Goal: Task Accomplishment & Management: Complete application form

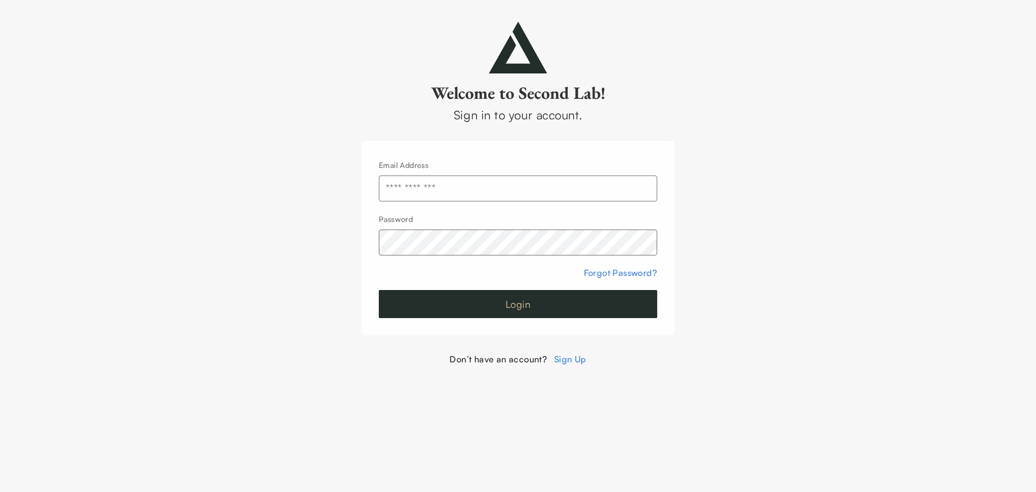
type input "**********"
click at [574, 296] on button "Login" at bounding box center [518, 304] width 278 height 28
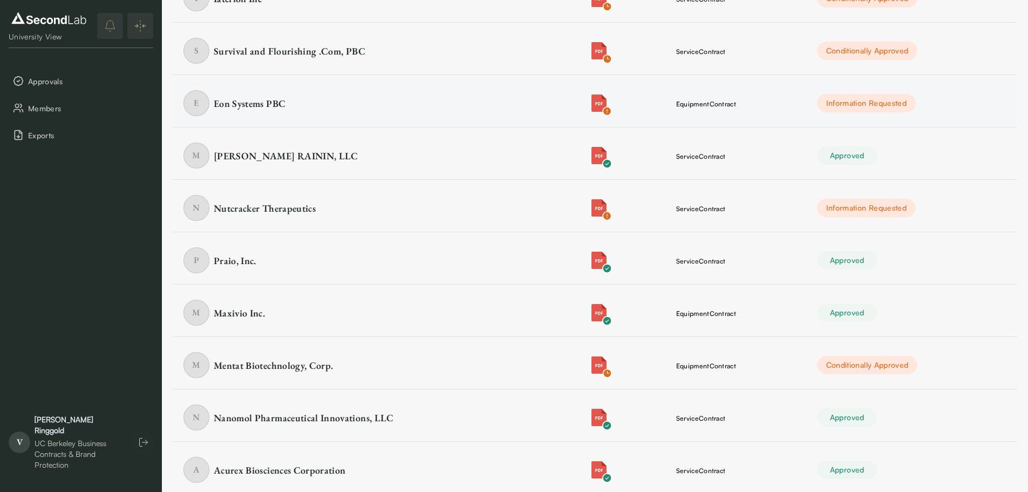
scroll to position [162, 0]
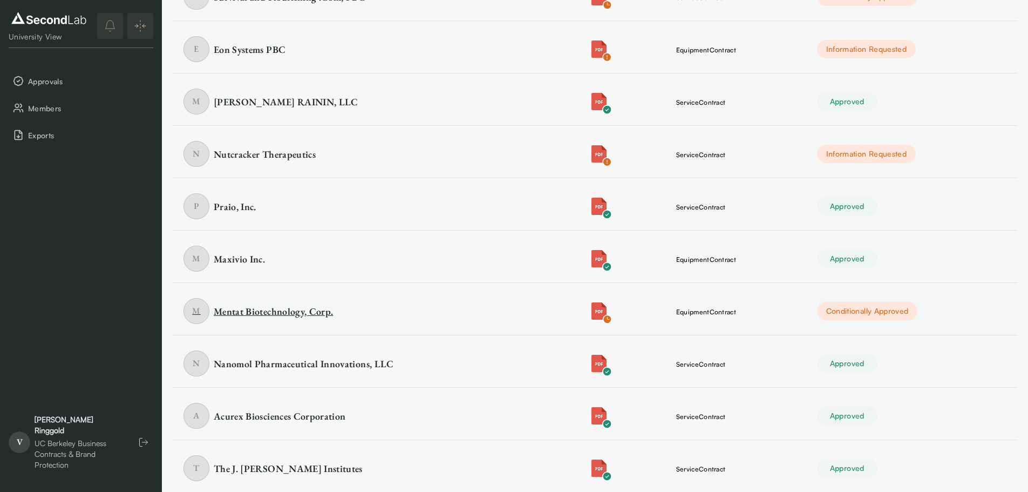
click at [292, 306] on div "Mentat Biotechnology, Corp." at bounding box center [273, 310] width 119 height 13
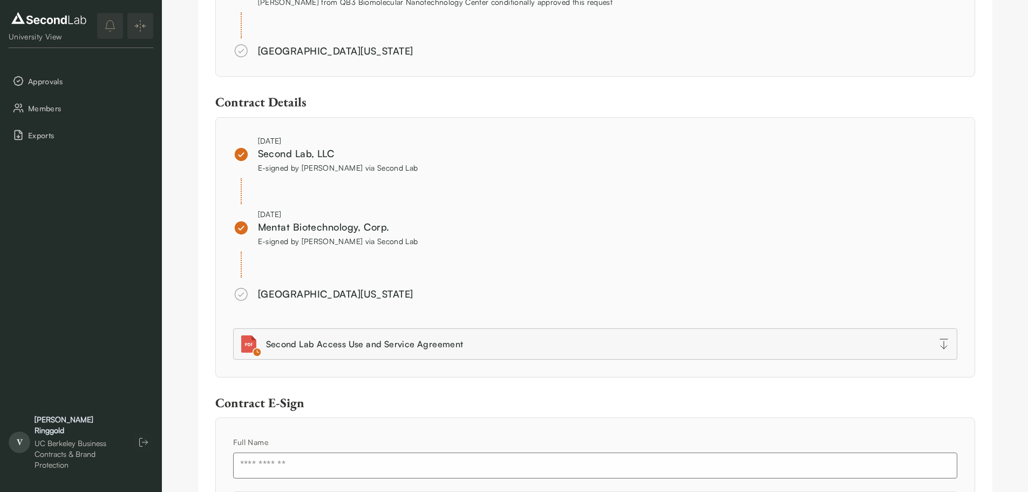
scroll to position [1162, 0]
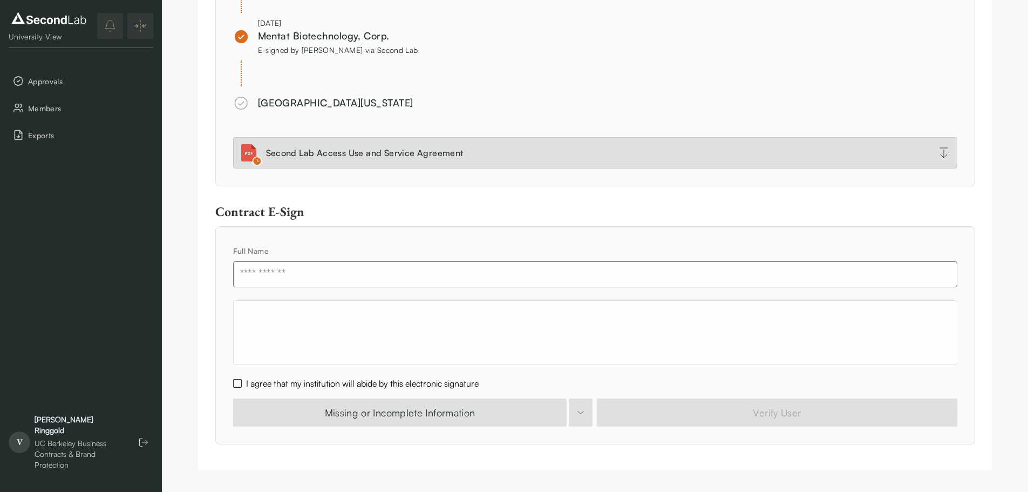
click at [530, 140] on link "Second Lab Access Use and Service Agreement" at bounding box center [595, 152] width 724 height 31
click at [291, 150] on div "Second Lab Access Use and Service Agreement" at bounding box center [364, 152] width 197 height 13
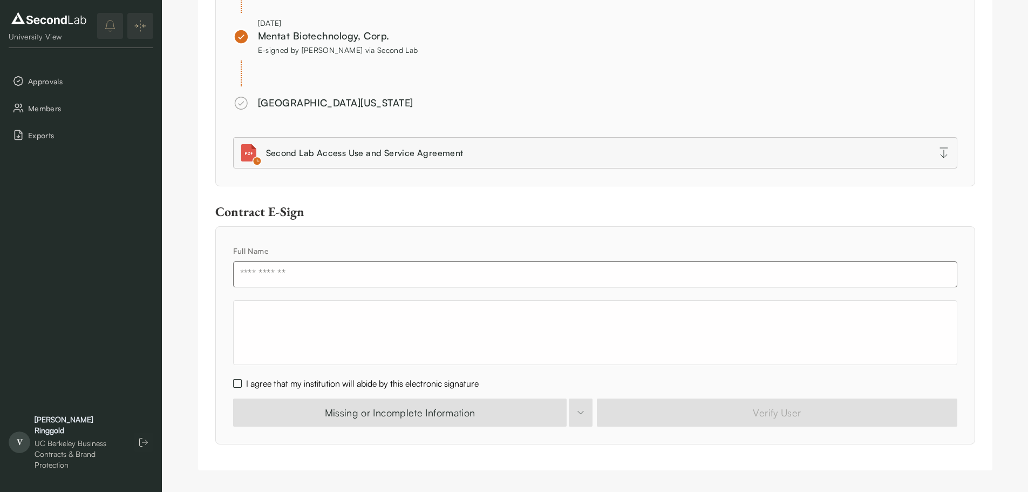
click at [257, 276] on input "text" at bounding box center [595, 274] width 724 height 26
type input "**********"
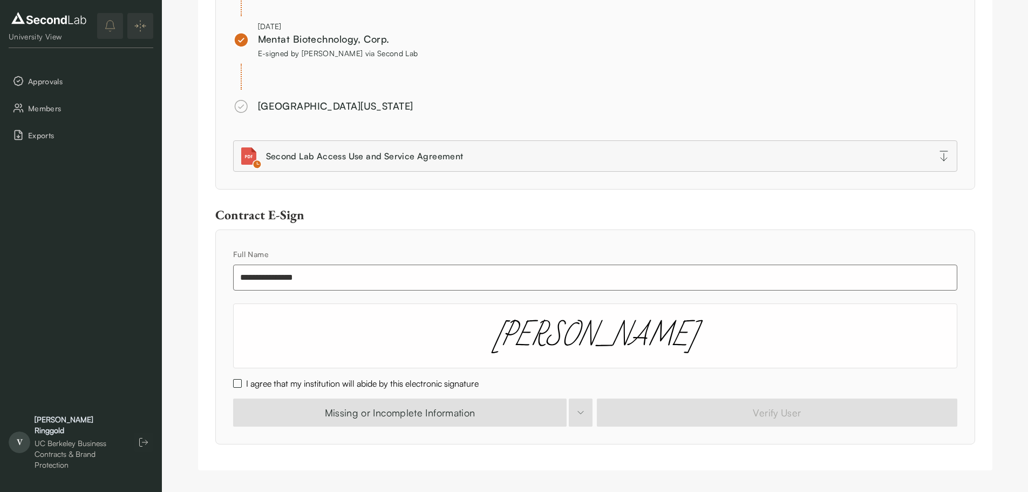
scroll to position [1159, 0]
click at [236, 381] on button "I agree that my institution will abide by this electronic signature" at bounding box center [237, 383] width 9 height 9
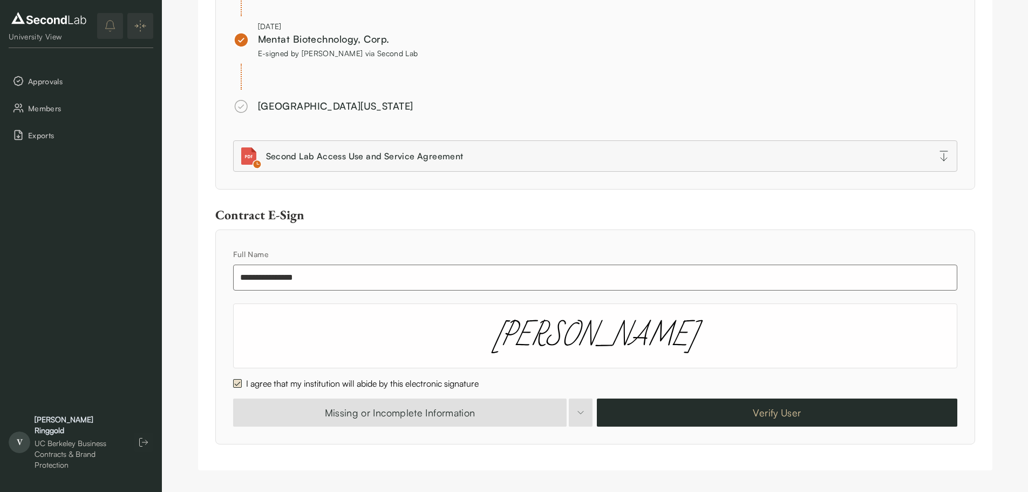
click at [718, 417] on button "Verify User" at bounding box center [777, 412] width 360 height 28
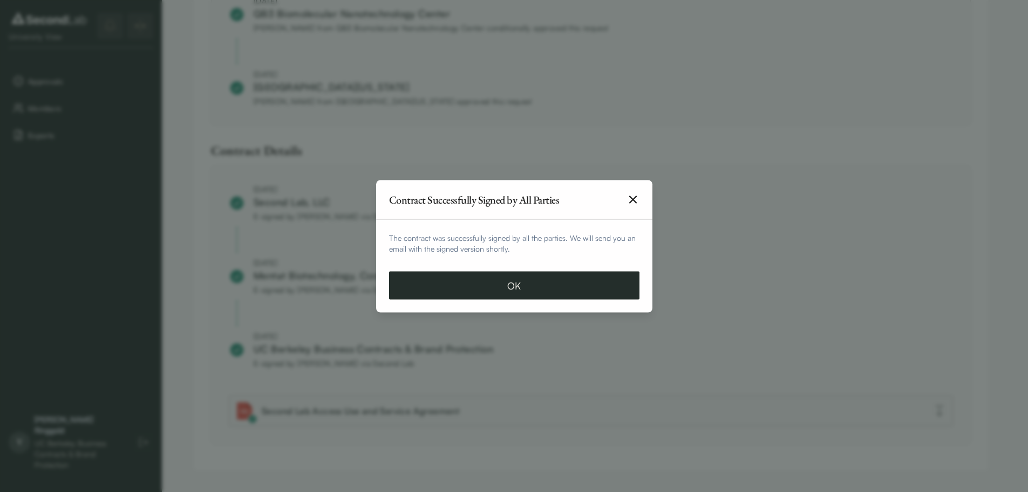
scroll to position [945, 0]
click at [568, 286] on button "OK" at bounding box center [518, 285] width 250 height 28
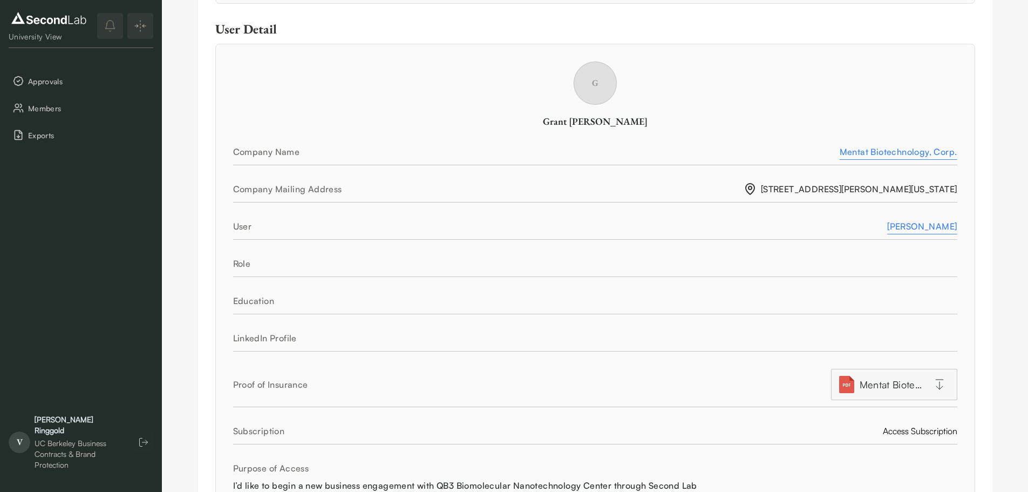
scroll to position [0, 0]
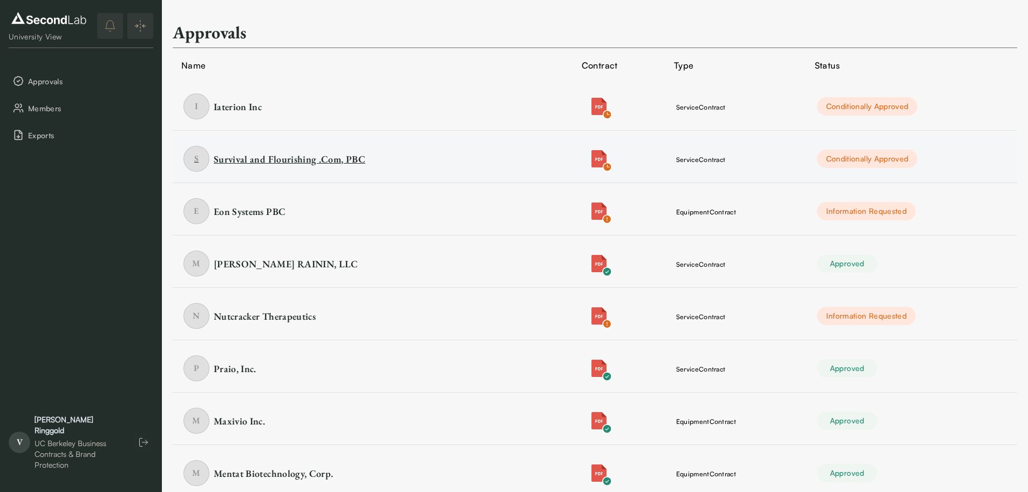
click at [329, 153] on div "Survival and Flourishing .Com, PBC" at bounding box center [290, 158] width 152 height 13
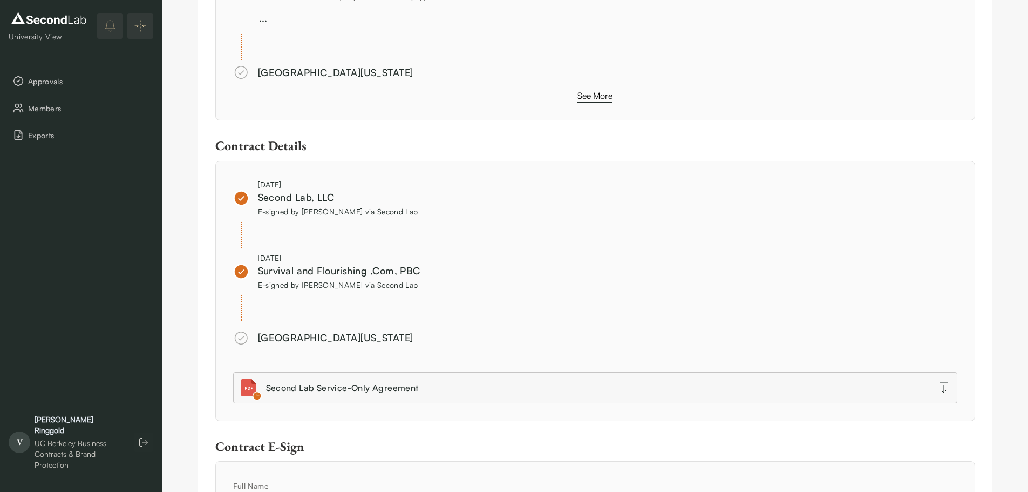
scroll to position [1079, 0]
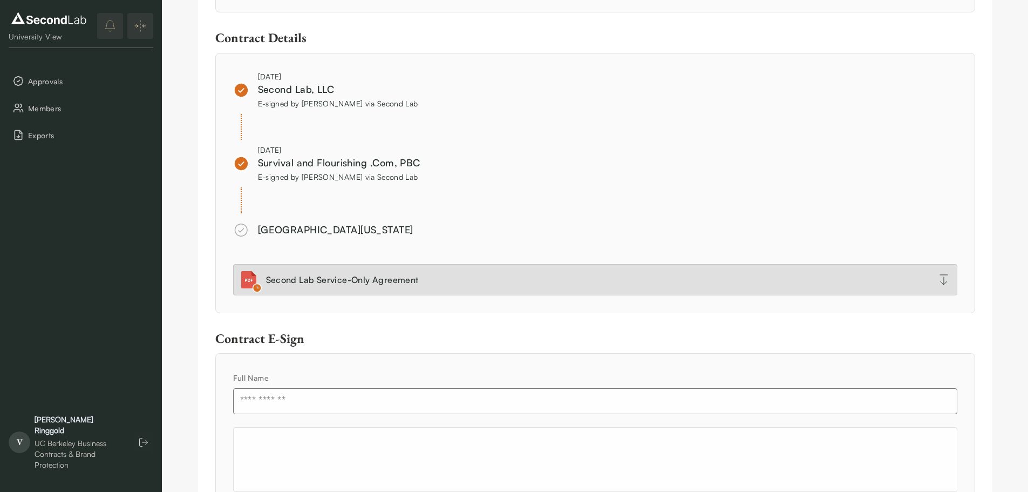
click at [586, 286] on link "Second Lab Service-Only Agreement" at bounding box center [595, 279] width 724 height 31
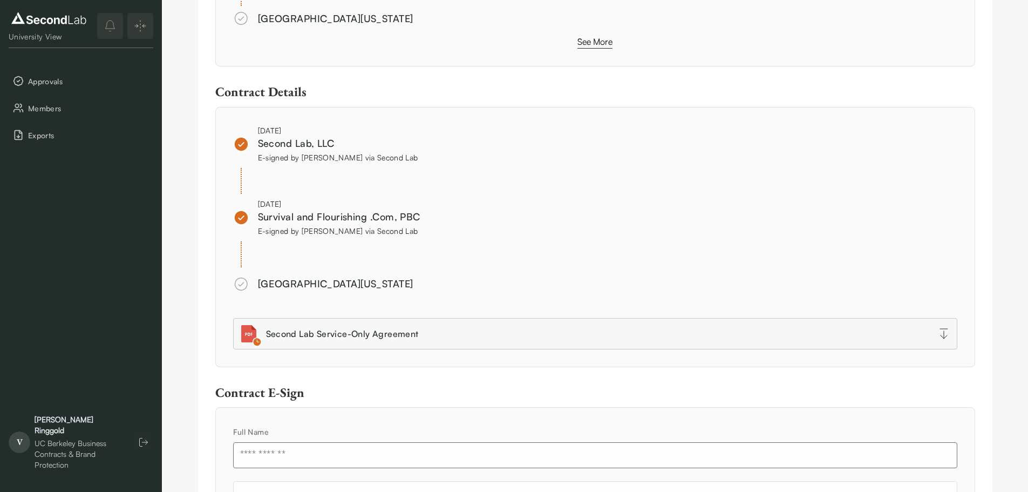
scroll to position [1206, 0]
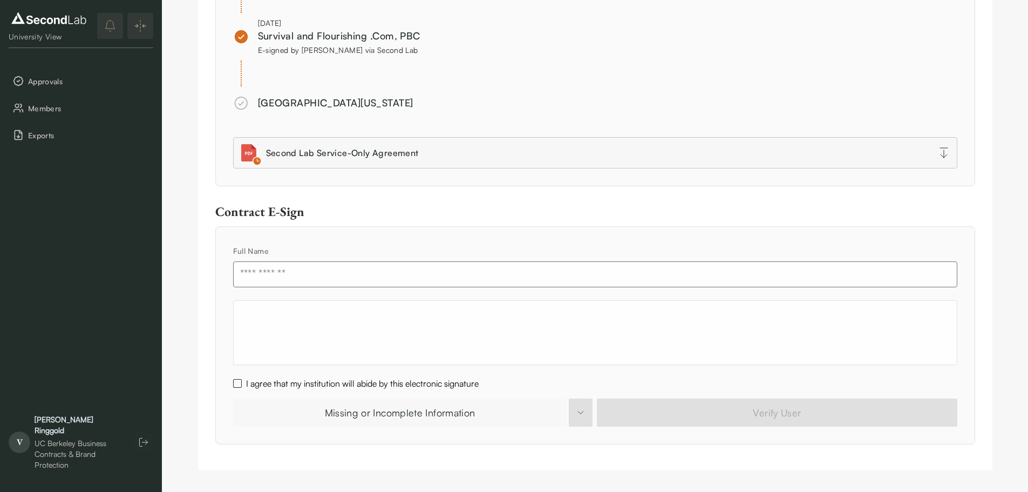
click at [409, 418] on button "Missing or Incomplete Information" at bounding box center [400, 412] width 334 height 28
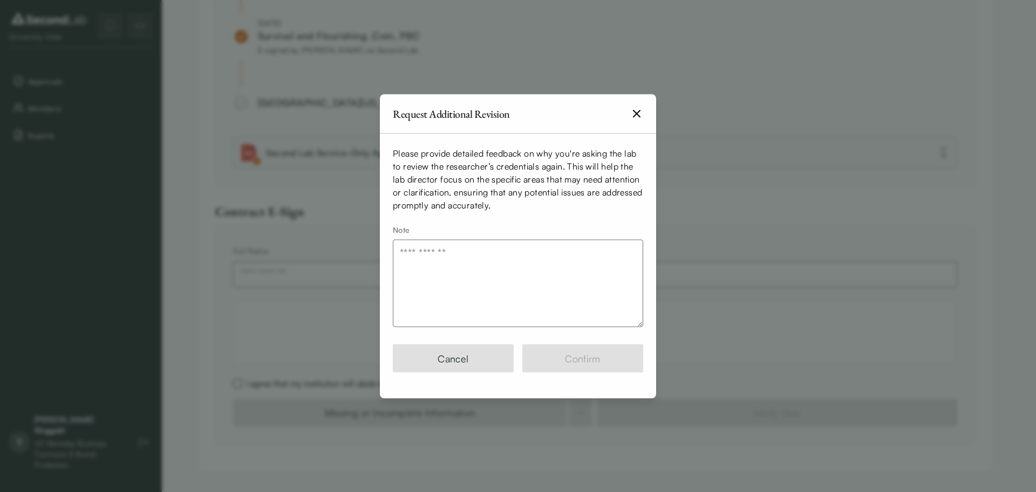
click at [567, 283] on textarea "Note" at bounding box center [518, 282] width 250 height 87
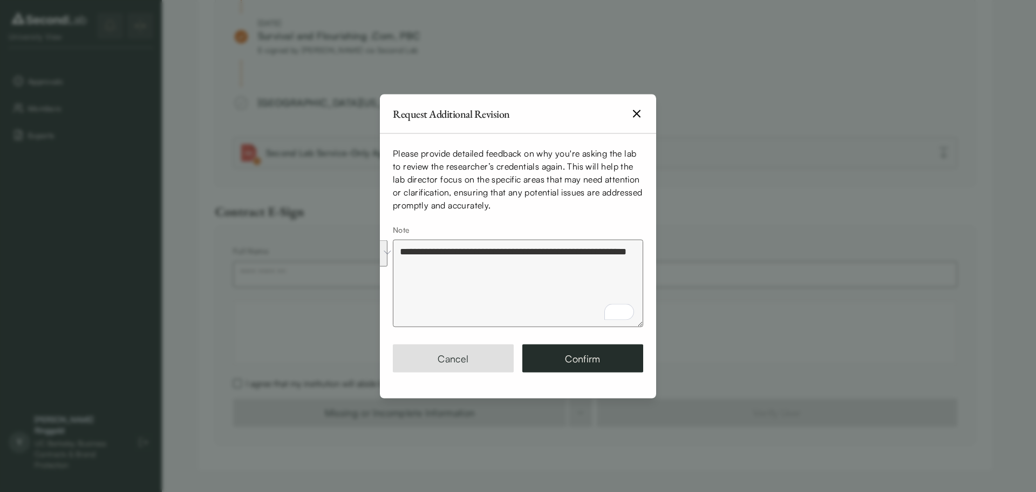
drag, startPoint x: 445, startPoint y: 275, endPoint x: 383, endPoint y: 238, distance: 72.1
click at [383, 238] on p "**********" at bounding box center [518, 229] width 276 height 193
type textarea "**********"
click at [644, 117] on div "Request Additional Revision" at bounding box center [518, 113] width 276 height 39
click at [637, 116] on icon "button" at bounding box center [636, 113] width 13 height 13
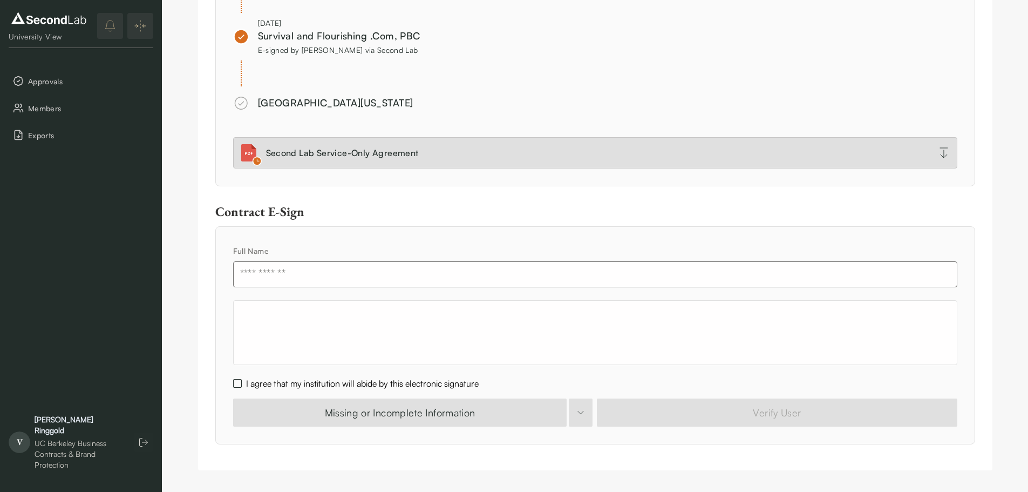
click at [475, 151] on link "Second Lab Service-Only Agreement" at bounding box center [595, 152] width 724 height 31
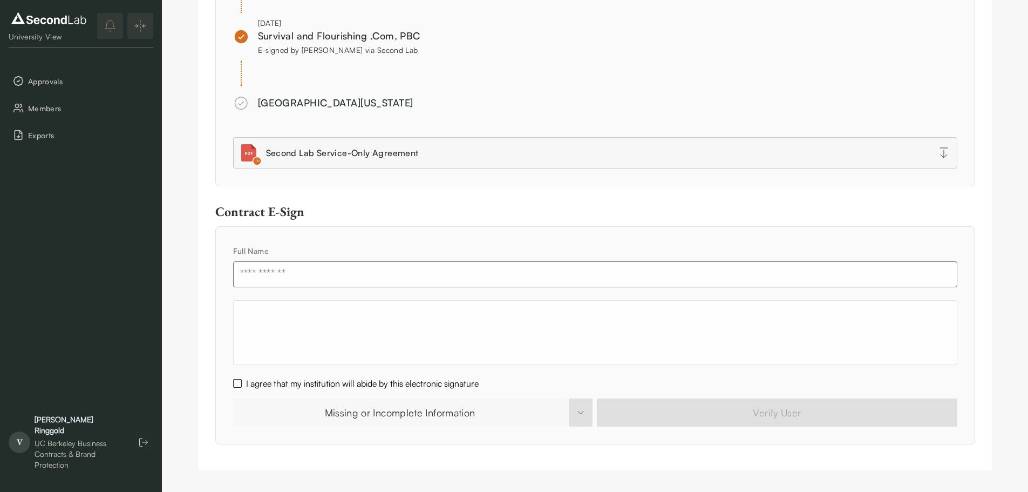
click at [463, 424] on button "Missing or Incomplete Information" at bounding box center [400, 412] width 334 height 28
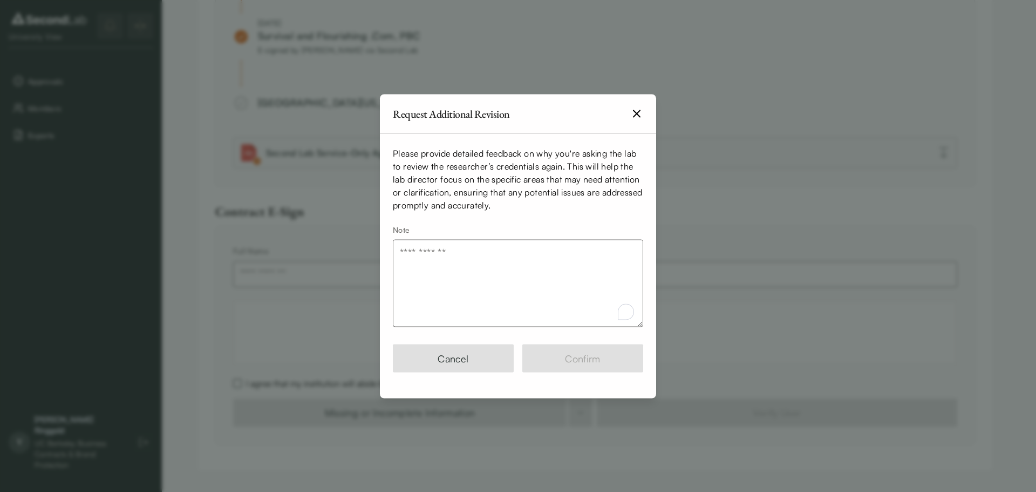
click at [471, 292] on textarea "Note" at bounding box center [518, 282] width 250 height 87
paste textarea "**********"
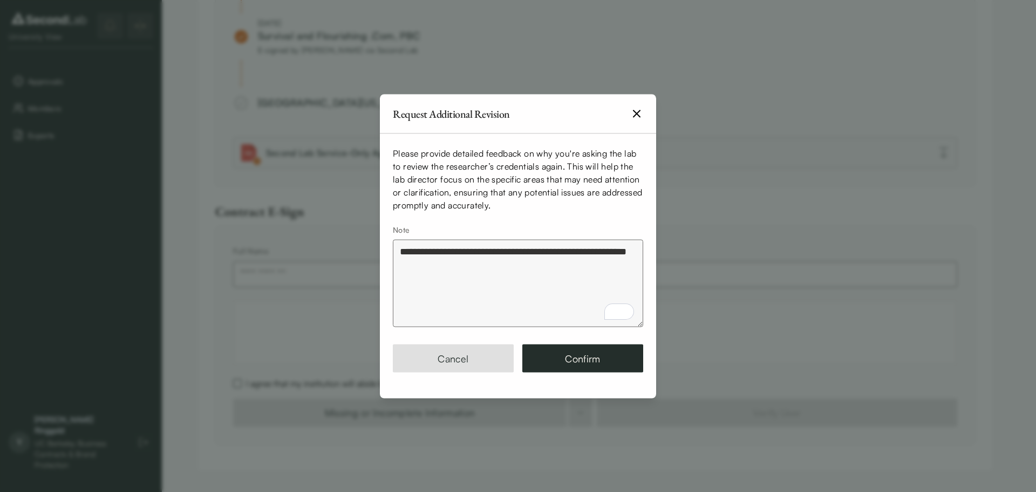
drag, startPoint x: 528, startPoint y: 275, endPoint x: 563, endPoint y: 260, distance: 37.9
click at [563, 260] on textarea "**********" at bounding box center [518, 282] width 250 height 87
drag, startPoint x: 534, startPoint y: 282, endPoint x: 365, endPoint y: 243, distance: 173.8
type textarea "**********"
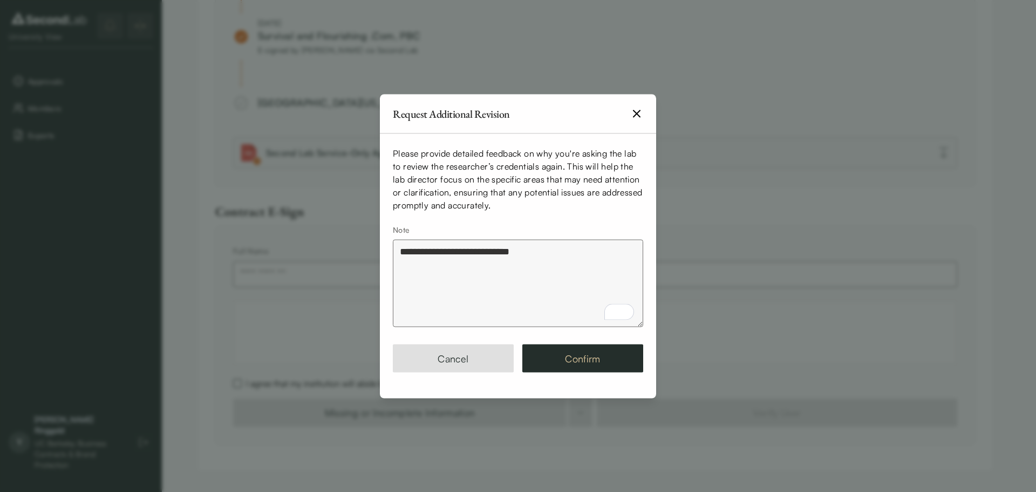
click at [633, 365] on button "Confirm" at bounding box center [582, 358] width 121 height 28
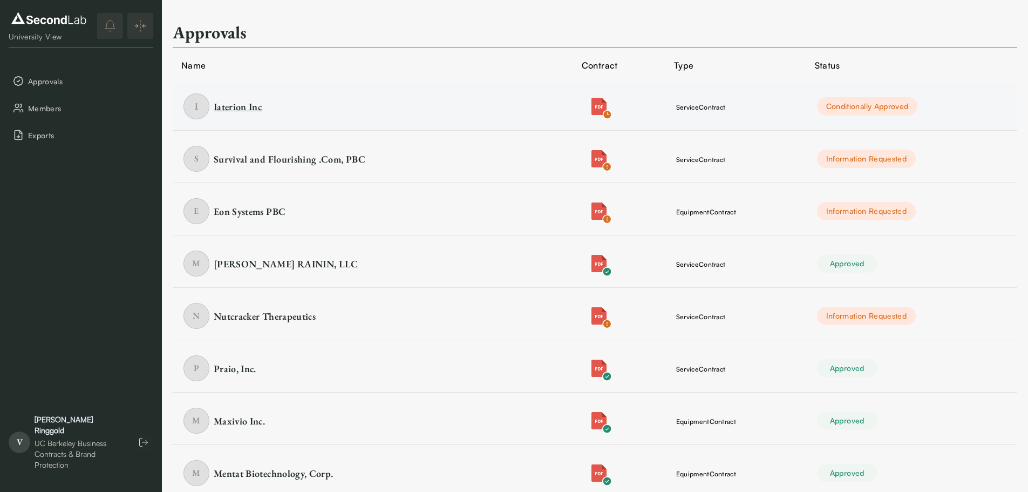
click at [237, 105] on div "Iaterion Inc" at bounding box center [238, 106] width 48 height 13
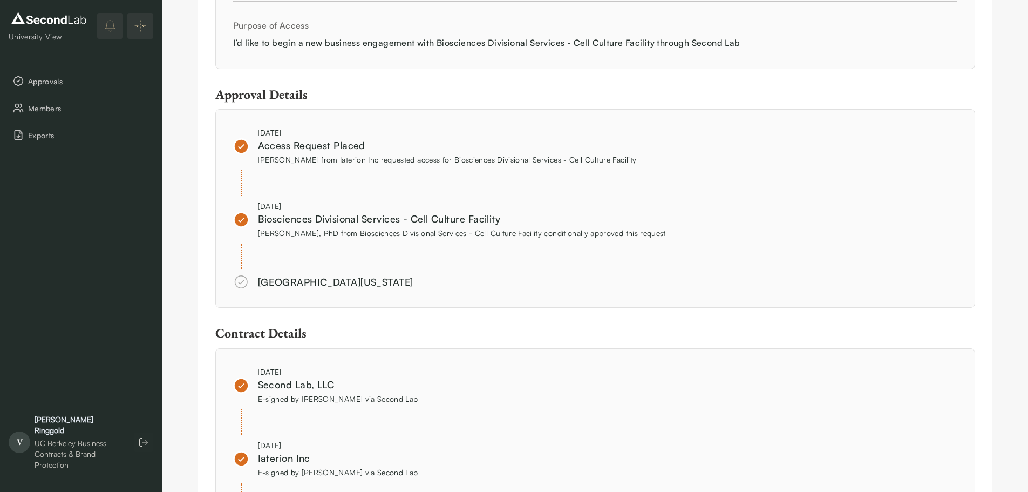
scroll to position [971, 0]
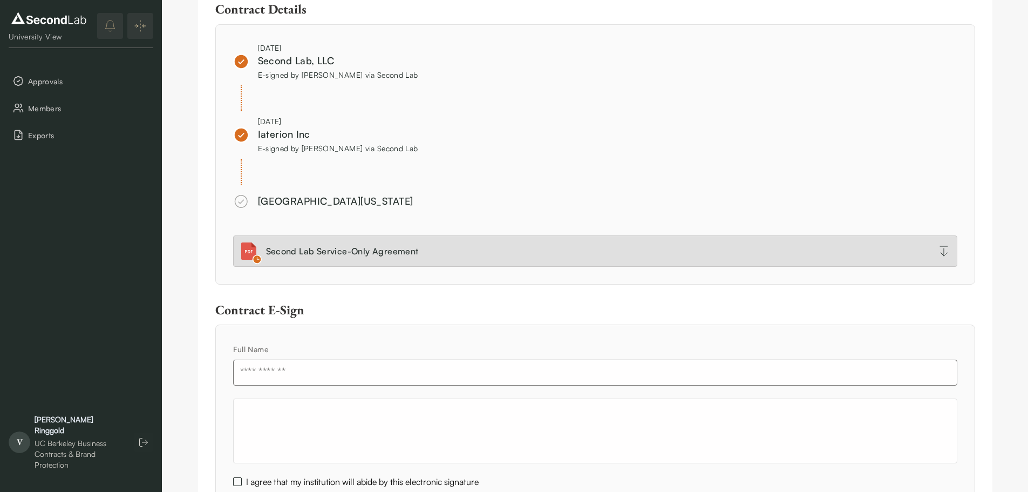
click at [418, 248] on link "Second Lab Service-Only Agreement" at bounding box center [595, 250] width 724 height 31
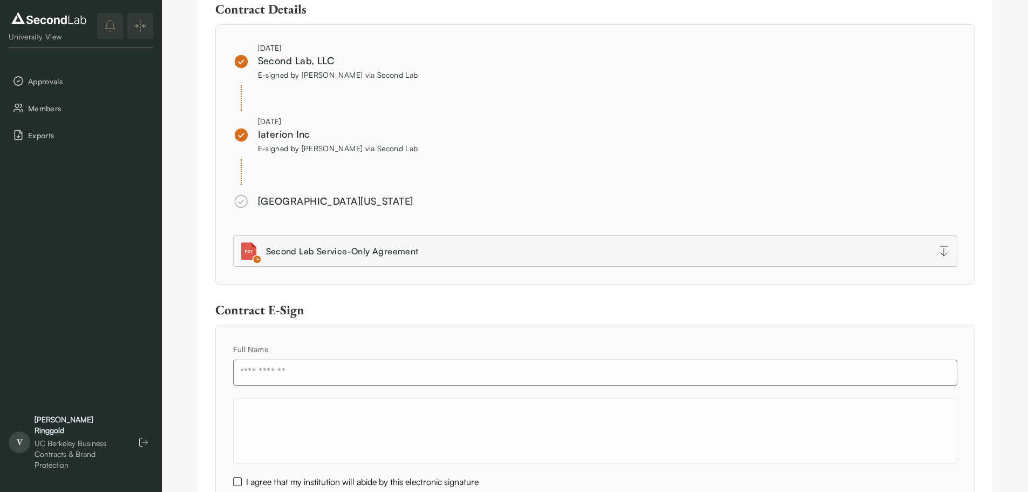
scroll to position [1069, 0]
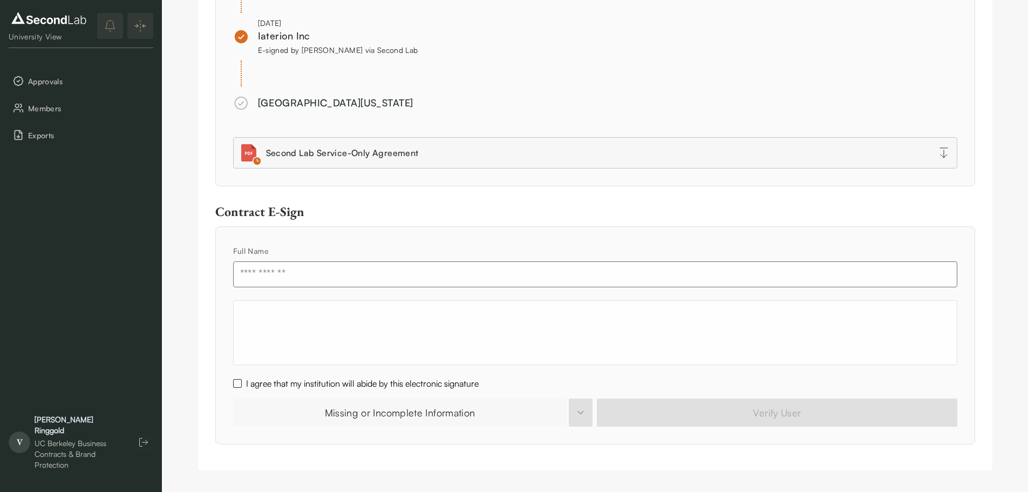
click at [336, 411] on button "Missing or Incomplete Information" at bounding box center [400, 412] width 334 height 28
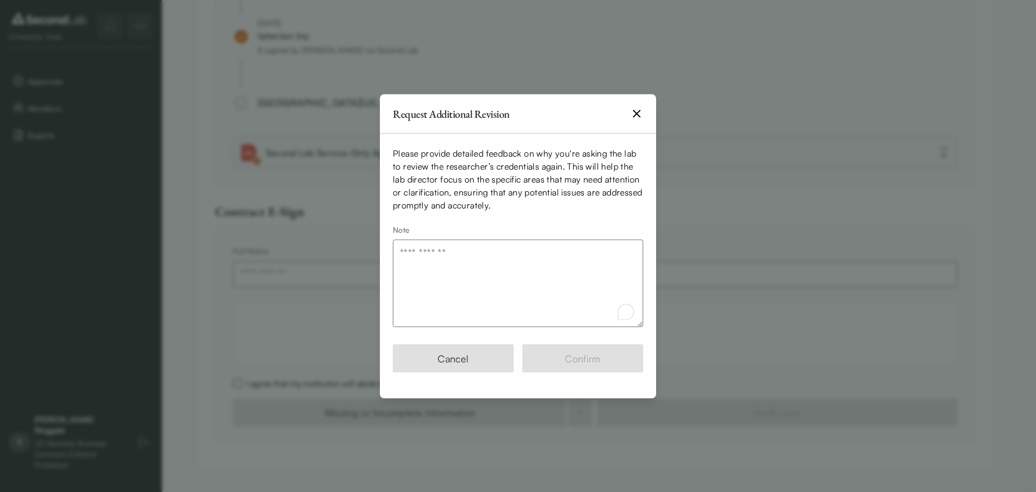
click at [427, 266] on textarea "Note" at bounding box center [518, 282] width 250 height 87
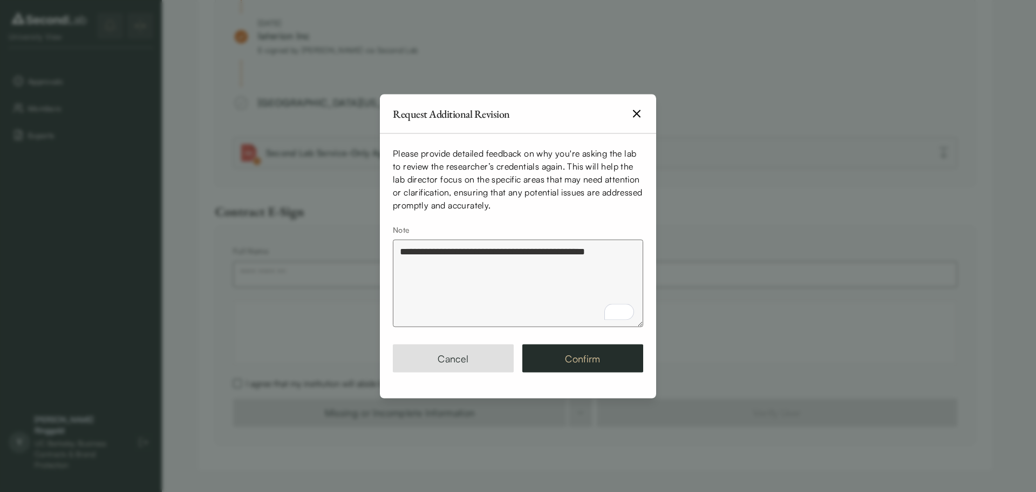
type textarea "**********"
click at [557, 356] on button "Confirm" at bounding box center [582, 358] width 121 height 28
